Goal: Check status

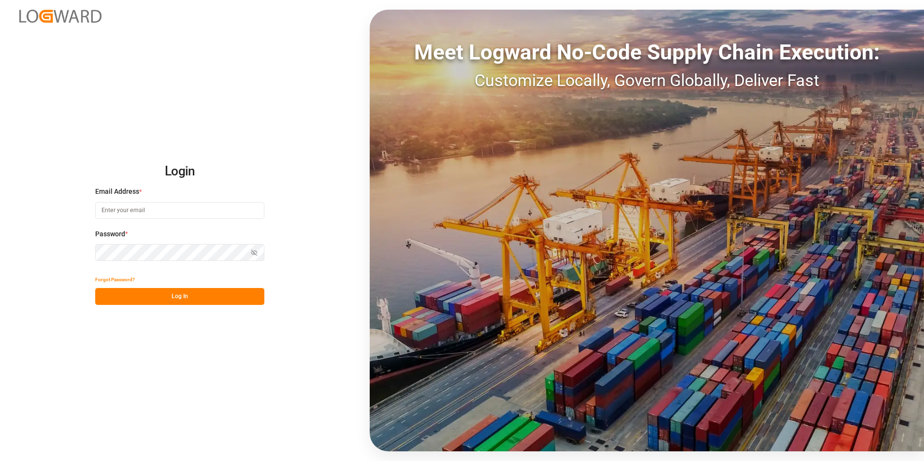
type input "[PERSON_NAME][EMAIL_ADDRESS][DOMAIN_NAME]"
click at [185, 298] on button "Log In" at bounding box center [179, 296] width 169 height 17
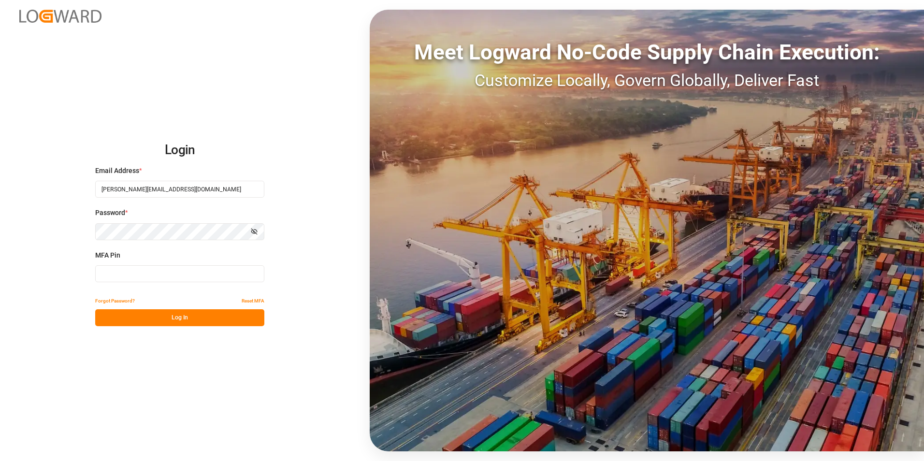
click at [159, 271] on input at bounding box center [179, 273] width 169 height 17
type input "468603"
drag, startPoint x: 164, startPoint y: 318, endPoint x: 182, endPoint y: 331, distance: 22.3
click at [164, 320] on button "Log In" at bounding box center [179, 317] width 169 height 17
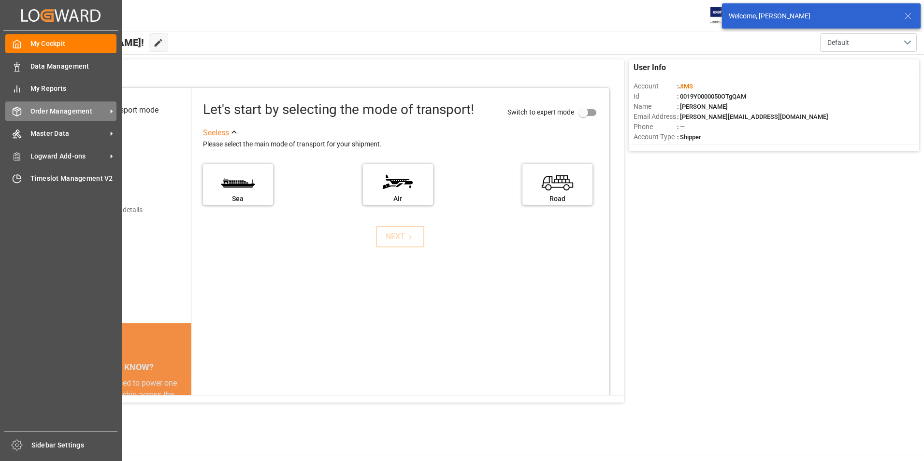
click at [56, 109] on span "Order Management" at bounding box center [68, 111] width 76 height 10
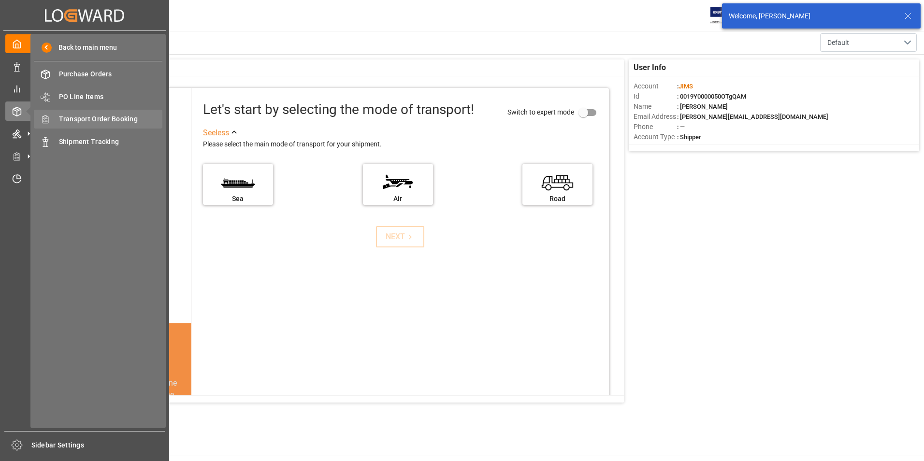
click at [121, 122] on span "Transport Order Booking" at bounding box center [111, 119] width 104 height 10
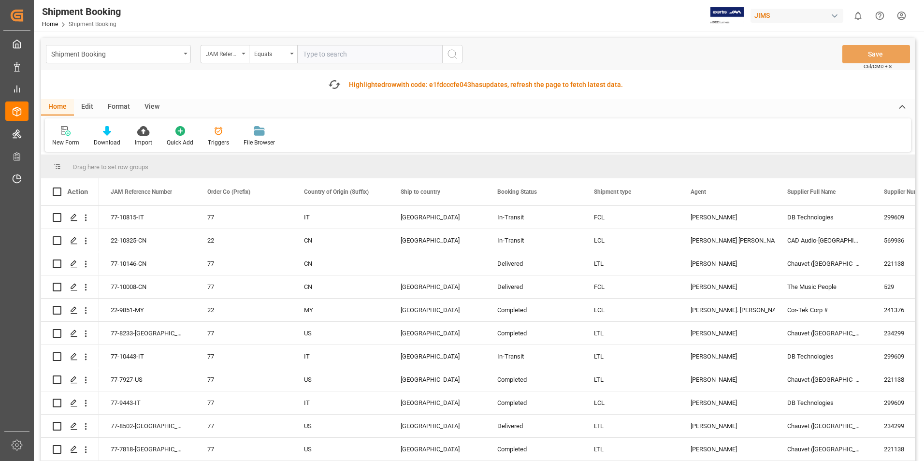
click at [304, 56] on input "text" at bounding box center [369, 54] width 145 height 18
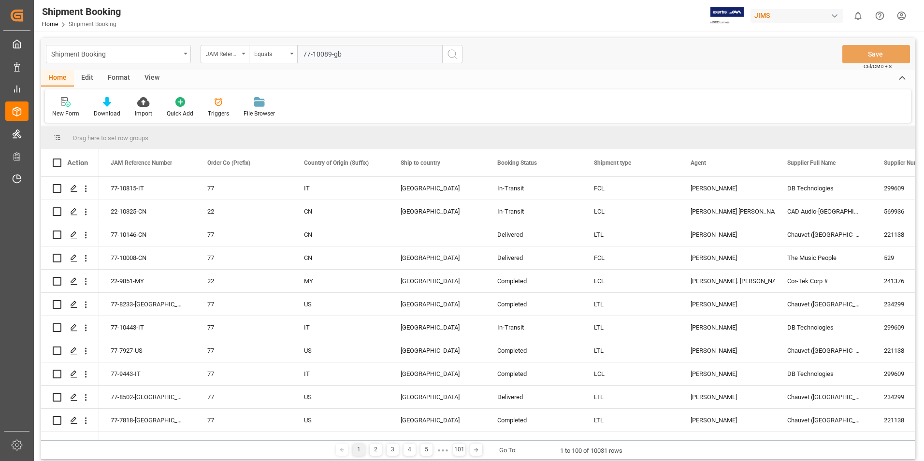
type input "77-10089-gb"
click at [449, 57] on circle "search button" at bounding box center [452, 54] width 8 height 8
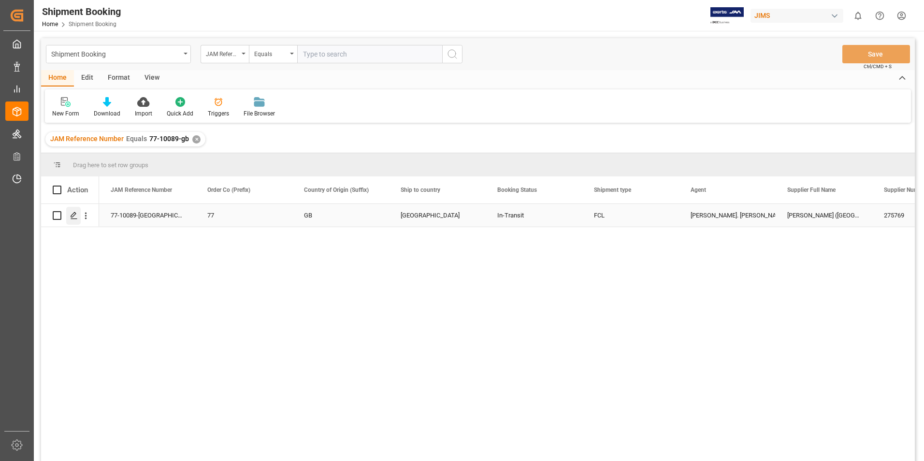
click at [79, 215] on div "Press SPACE to select this row." at bounding box center [73, 216] width 14 height 18
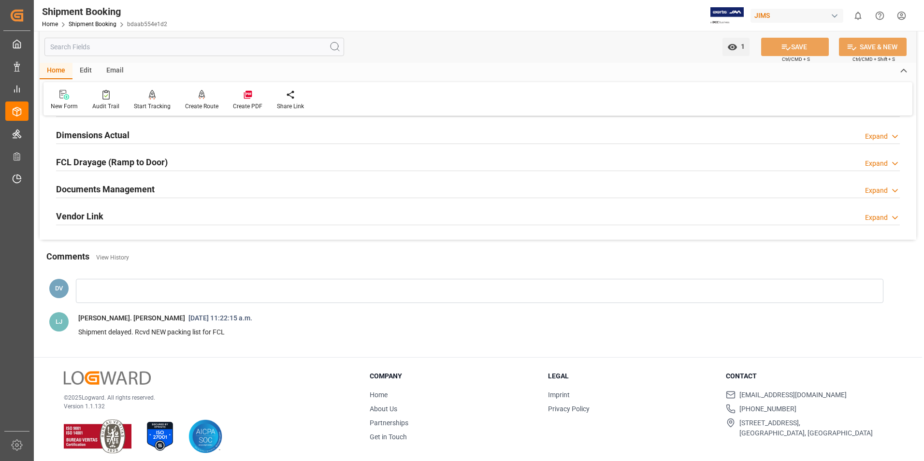
scroll to position [243, 0]
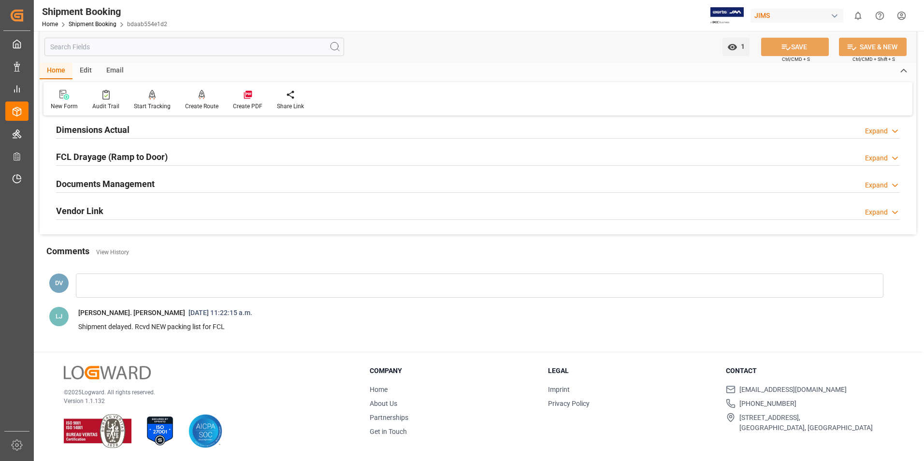
click at [894, 185] on icon at bounding box center [895, 185] width 10 height 10
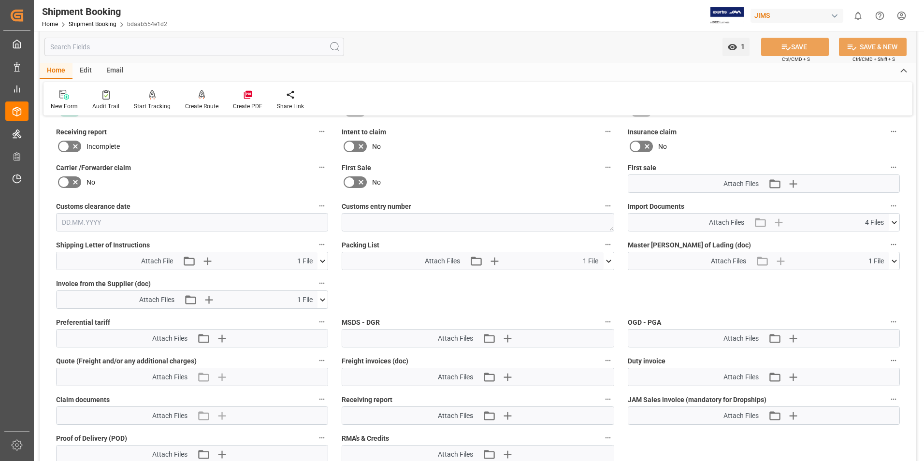
scroll to position [436, 0]
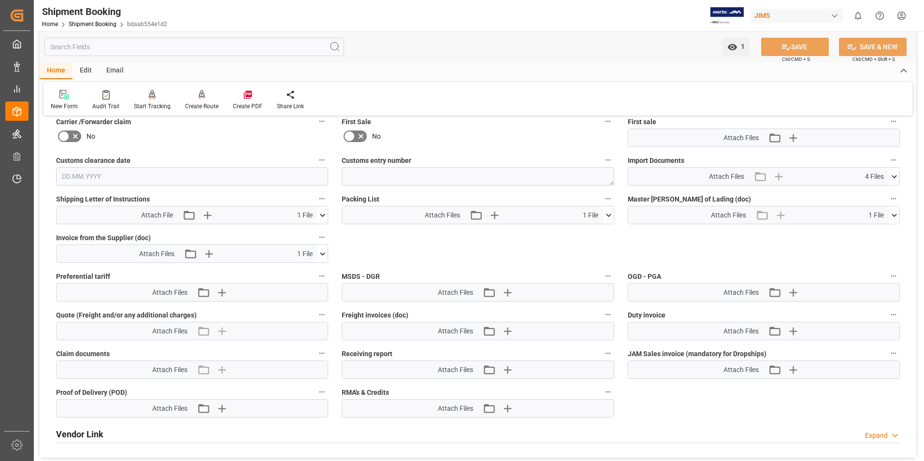
click at [321, 254] on icon at bounding box center [323, 254] width 10 height 10
click at [294, 271] on icon at bounding box center [297, 272] width 10 height 10
click at [903, 14] on html "Created by potrace 1.15, written by [PERSON_NAME] [DATE]-[DATE] Created by potr…" at bounding box center [462, 230] width 924 height 461
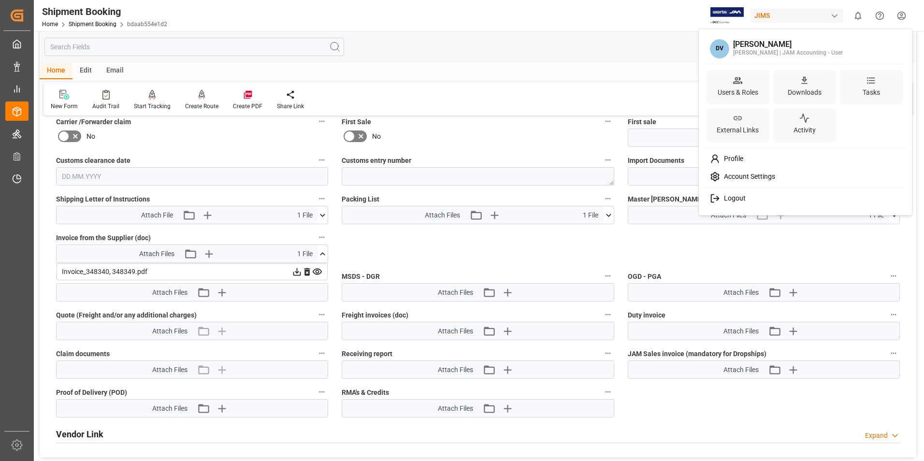
click at [729, 202] on span "Logout" at bounding box center [733, 198] width 26 height 9
